Goal: Task Accomplishment & Management: Manage account settings

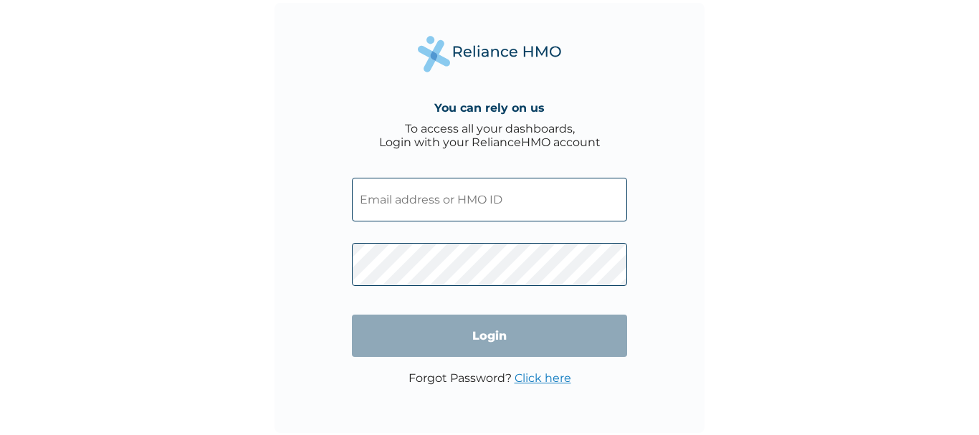
type input "eehmcudeskofficer@rocketmail.com"
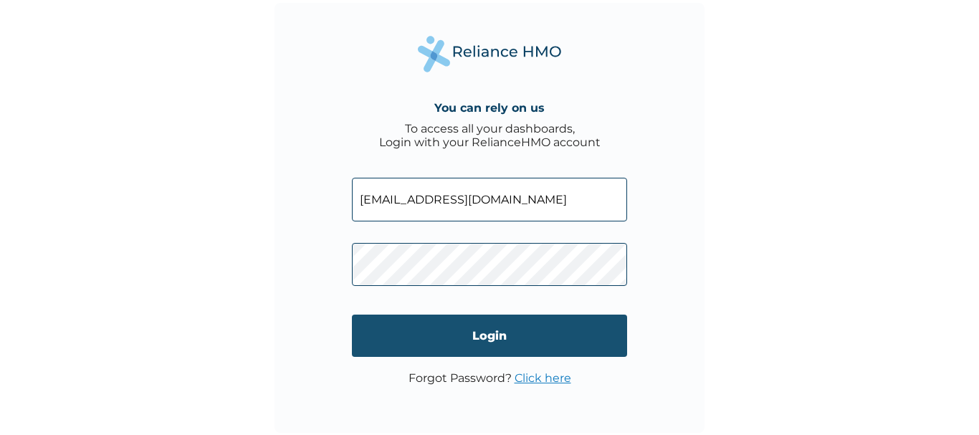
click at [496, 334] on input "Login" at bounding box center [489, 336] width 275 height 42
